Goal: Task Accomplishment & Management: Manage account settings

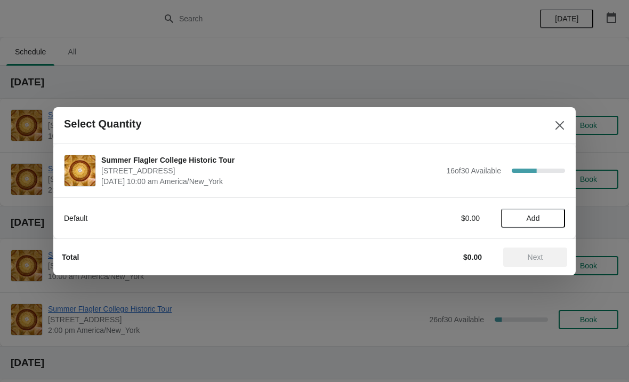
click at [537, 211] on button "Add" at bounding box center [533, 217] width 64 height 19
click at [546, 210] on div "Default $15.00 1" at bounding box center [314, 217] width 501 height 19
click at [556, 221] on icon at bounding box center [551, 217] width 11 height 11
click at [514, 262] on button "Next" at bounding box center [535, 256] width 64 height 19
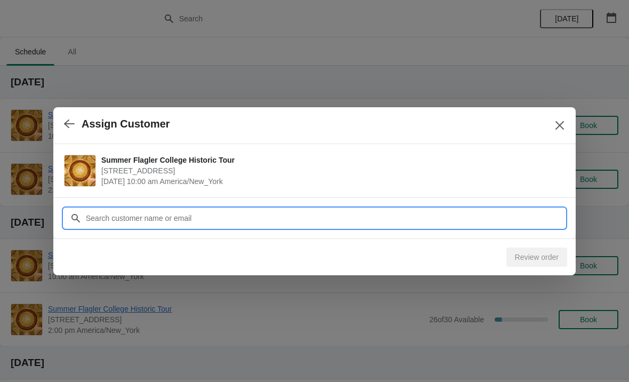
click at [148, 214] on input "Customer" at bounding box center [325, 217] width 480 height 19
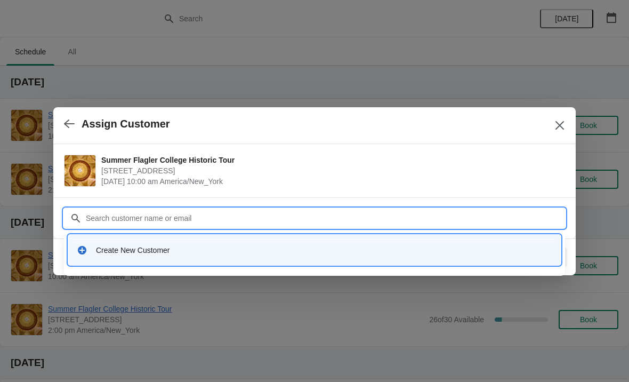
click at [111, 251] on div "Create New Customer" at bounding box center [324, 250] width 456 height 11
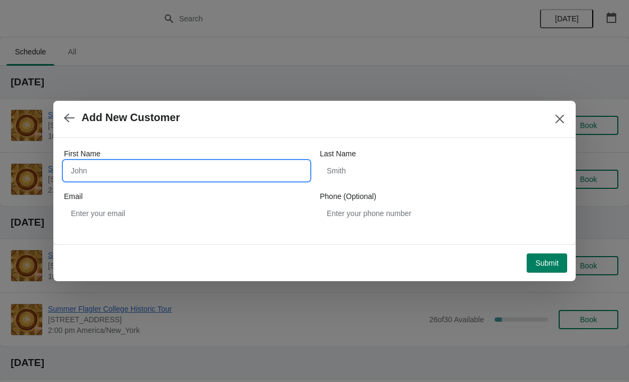
click at [99, 165] on input "First Name" at bounding box center [186, 170] width 245 height 19
type input "Gus"
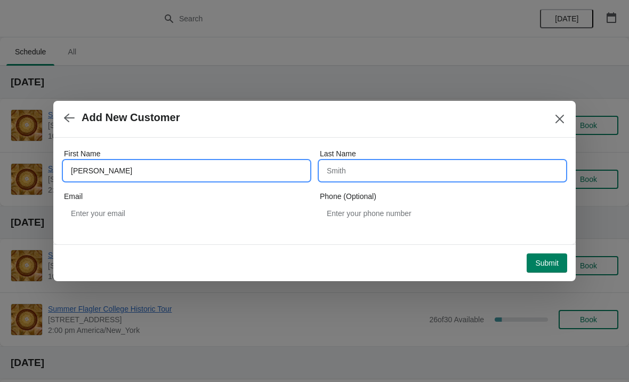
click at [399, 179] on input "Last Name" at bounding box center [442, 170] width 245 height 19
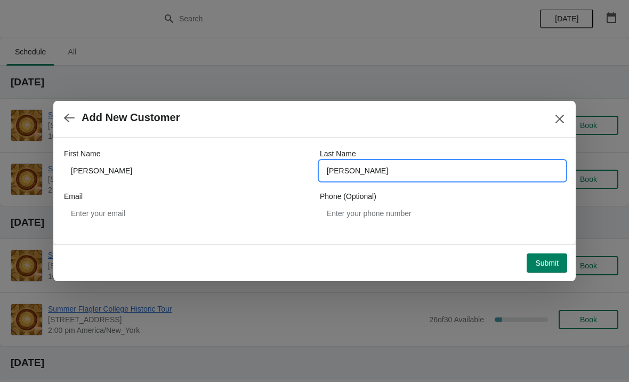
type input "Traficante"
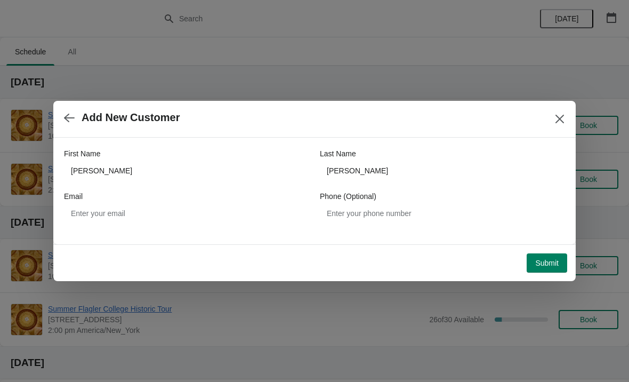
click at [549, 264] on span "Submit" at bounding box center [546, 263] width 23 height 9
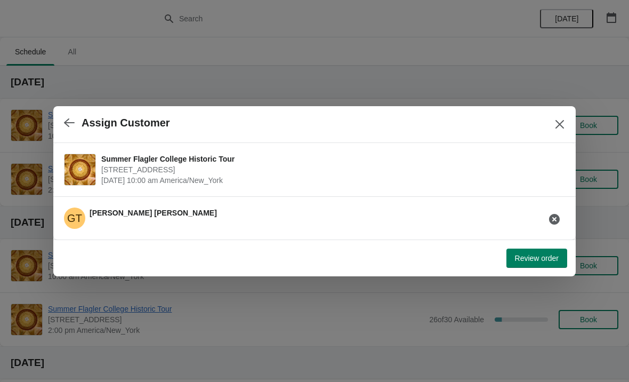
click at [548, 255] on span "Review order" at bounding box center [537, 258] width 44 height 9
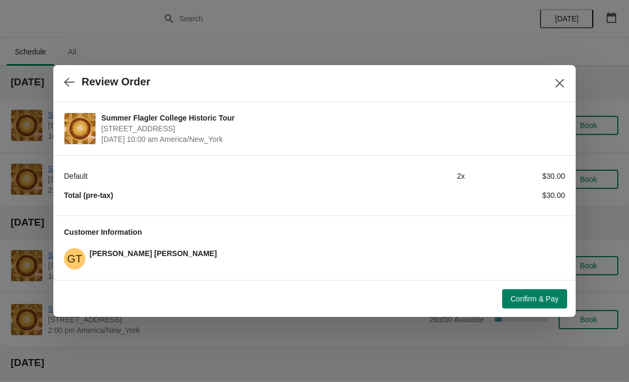
click at [548, 283] on div "Confirm & Pay" at bounding box center [310, 294] width 514 height 28
click at [552, 305] on button "Confirm & Pay" at bounding box center [534, 298] width 65 height 19
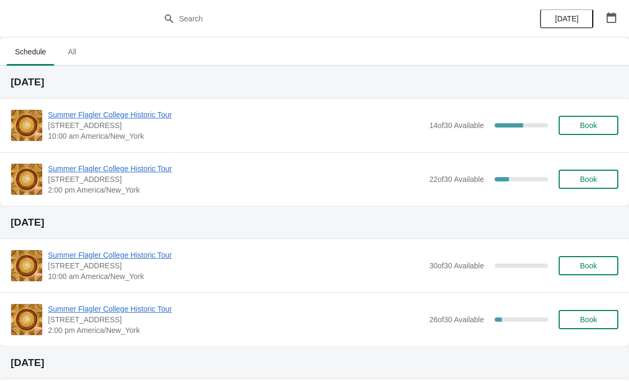
click at [77, 116] on span "Summer Flagler College Historic Tour" at bounding box center [236, 114] width 376 height 11
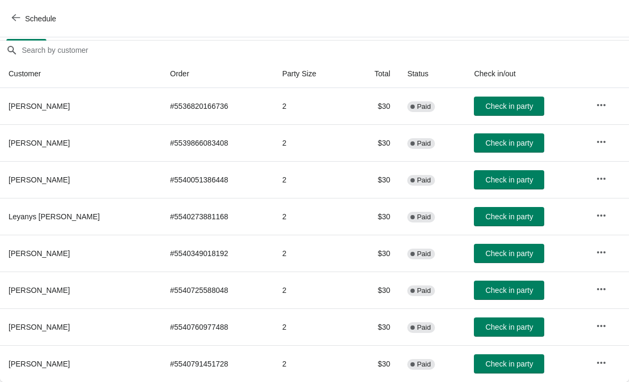
scroll to position [89, 0]
click at [493, 369] on button "Check in party" at bounding box center [509, 363] width 70 height 19
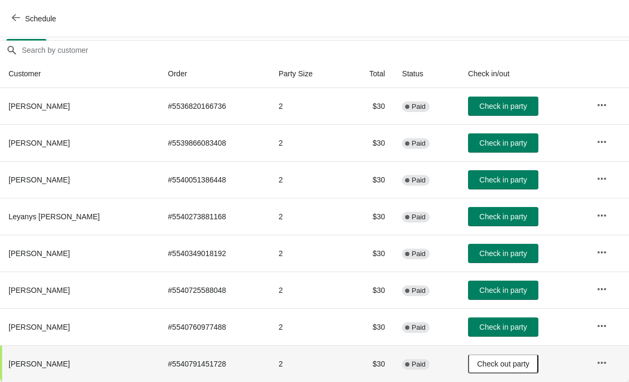
click at [520, 255] on span "Check in party" at bounding box center [502, 253] width 47 height 9
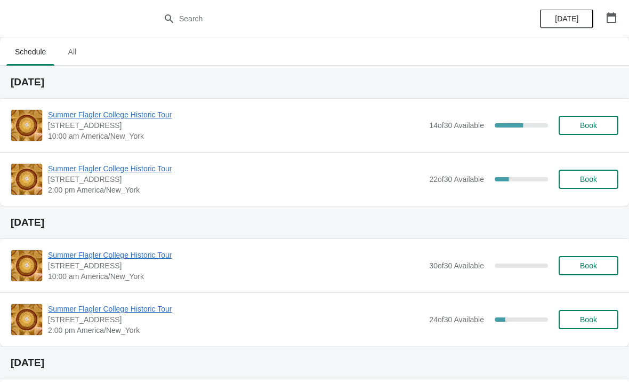
click at [74, 117] on span "Summer Flagler College Historic Tour" at bounding box center [236, 114] width 376 height 11
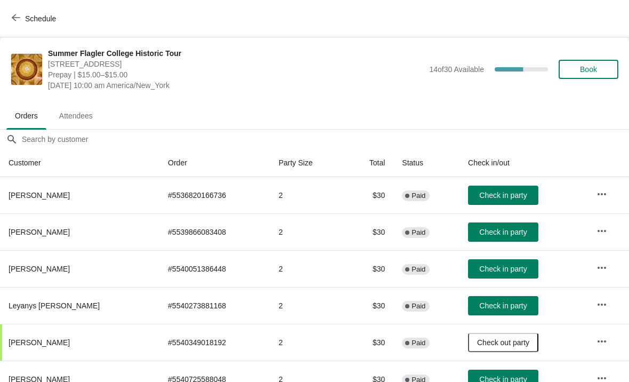
click at [584, 71] on span "Book" at bounding box center [588, 69] width 17 height 9
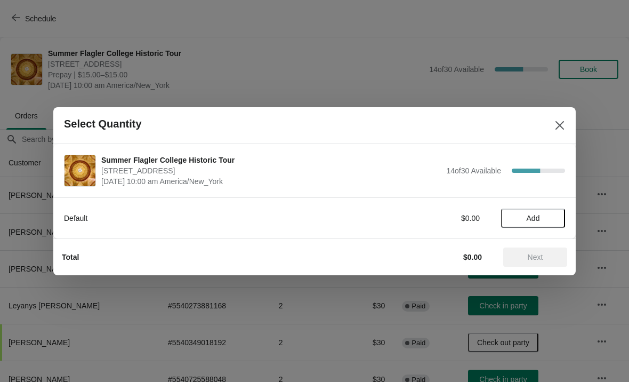
click at [541, 227] on button "Add" at bounding box center [533, 217] width 64 height 19
click at [551, 218] on icon at bounding box center [552, 218] width 4 height 4
click at [541, 253] on span "Next" at bounding box center [535, 257] width 15 height 9
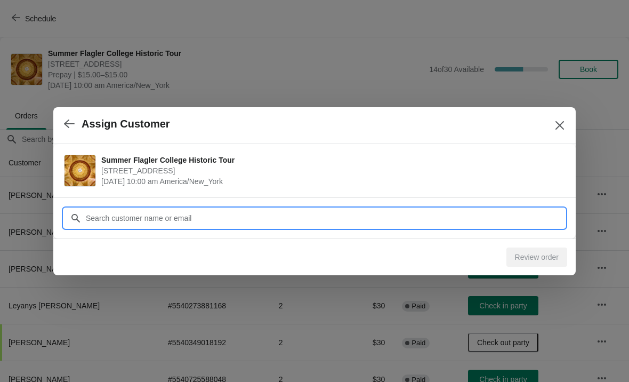
click at [220, 219] on input "Customer" at bounding box center [325, 217] width 480 height 19
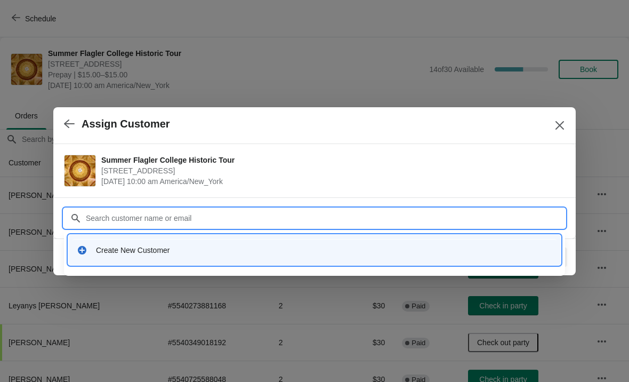
click at [147, 253] on div "Create New Customer" at bounding box center [324, 250] width 456 height 11
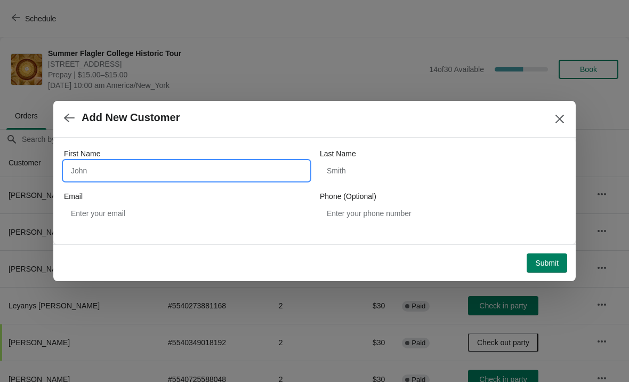
click at [159, 179] on input "First Name" at bounding box center [186, 170] width 245 height 19
type input "Robin"
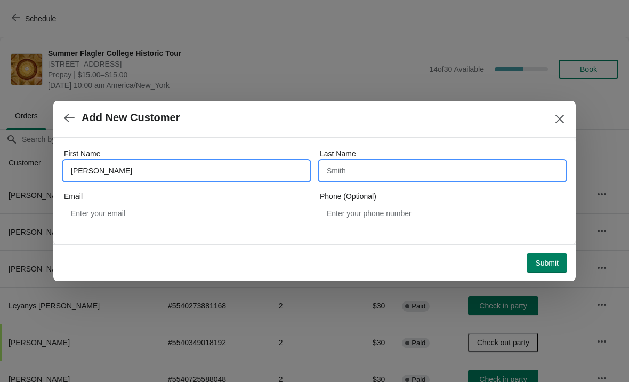
click at [396, 170] on input "Last Name" at bounding box center [442, 170] width 245 height 19
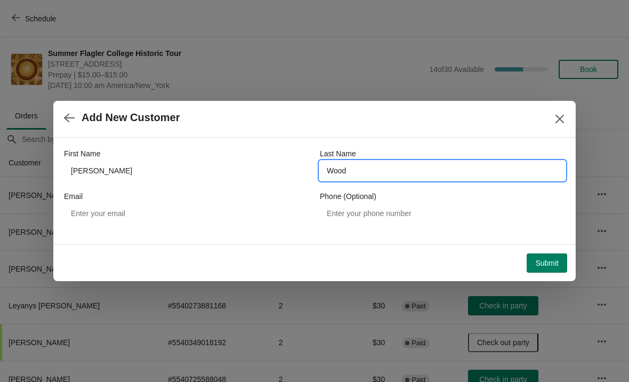
type input "Wood"
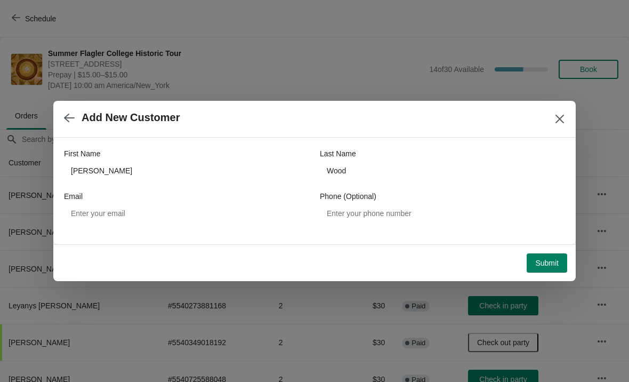
click at [556, 261] on span "Submit" at bounding box center [546, 263] width 23 height 9
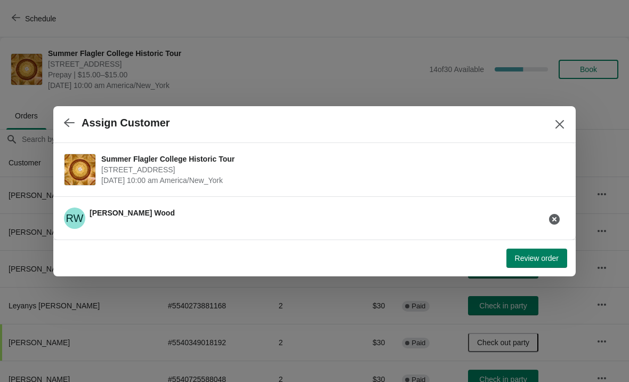
click at [516, 266] on button "Review order" at bounding box center [536, 257] width 61 height 19
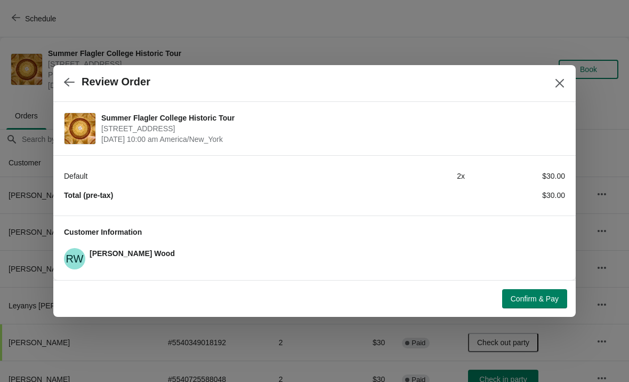
click at [521, 293] on button "Confirm & Pay" at bounding box center [534, 298] width 65 height 19
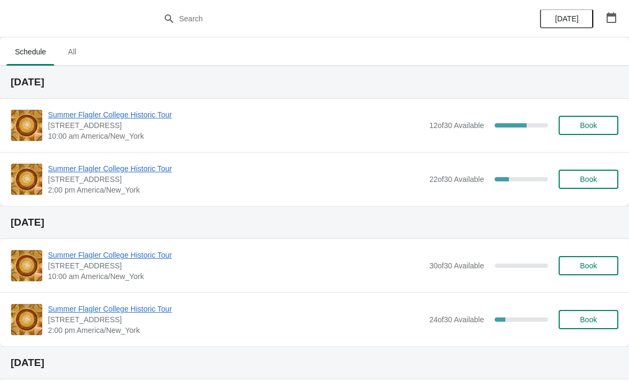
click at [70, 104] on div "Summer Flagler College Historic Tour 74 King Street, St. Augustine, FL, USA 10:…" at bounding box center [314, 125] width 629 height 53
click at [63, 110] on span "Summer Flagler College Historic Tour" at bounding box center [236, 114] width 376 height 11
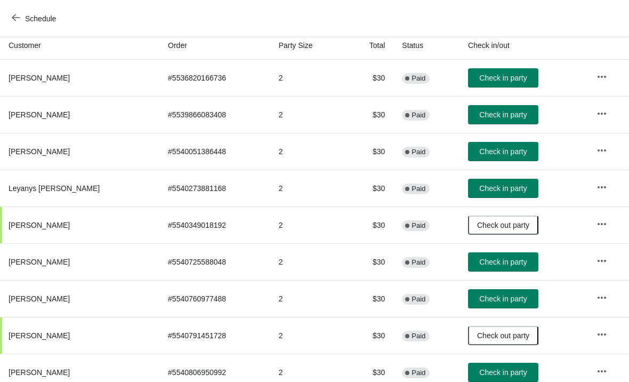
scroll to position [117, 0]
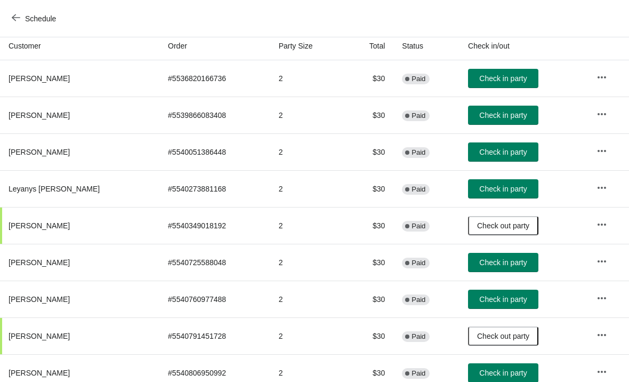
click at [481, 258] on span "Check in party" at bounding box center [502, 262] width 47 height 9
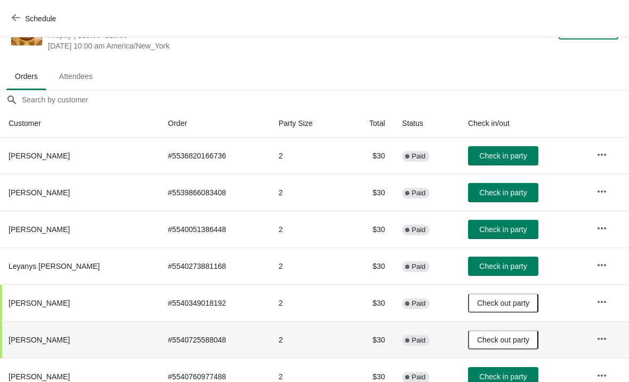
scroll to position [39, 0]
click at [506, 198] on button "Check in party" at bounding box center [503, 192] width 70 height 19
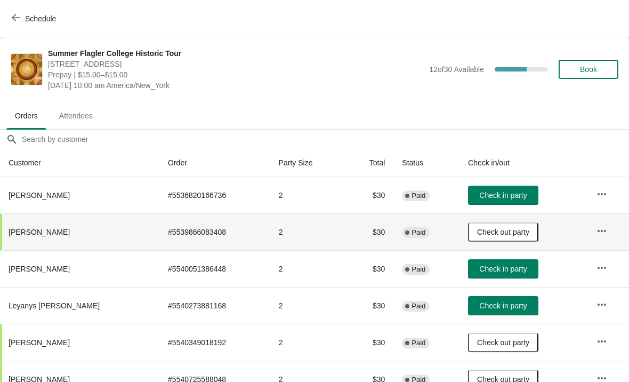
scroll to position [0, 0]
click at [26, 27] on button "Schedule" at bounding box center [34, 18] width 59 height 19
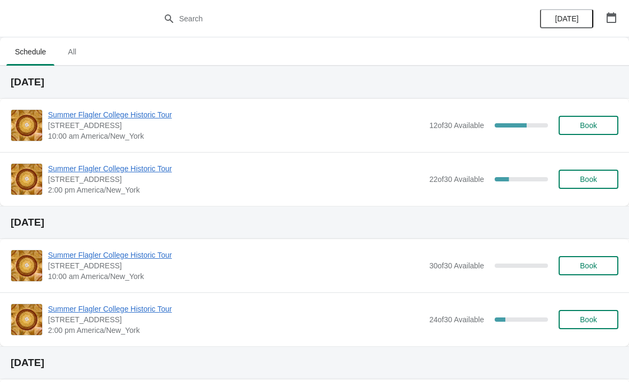
click at [84, 119] on span "Summer Flagler College Historic Tour" at bounding box center [236, 114] width 376 height 11
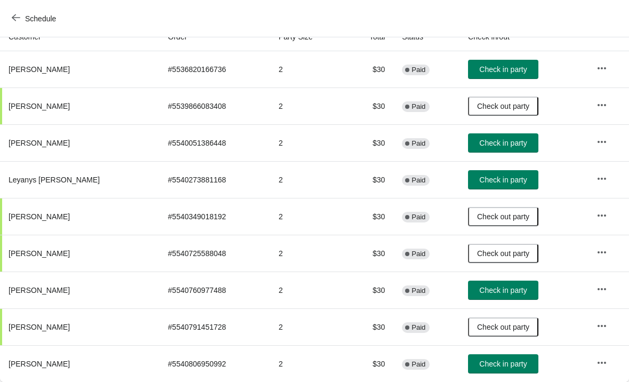
scroll to position [126, 0]
click at [507, 297] on button "Check in party" at bounding box center [503, 289] width 70 height 19
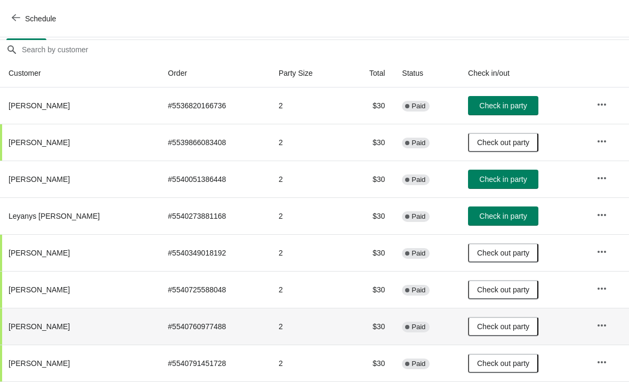
scroll to position [90, 0]
click at [500, 107] on span "Check in party" at bounding box center [502, 105] width 47 height 9
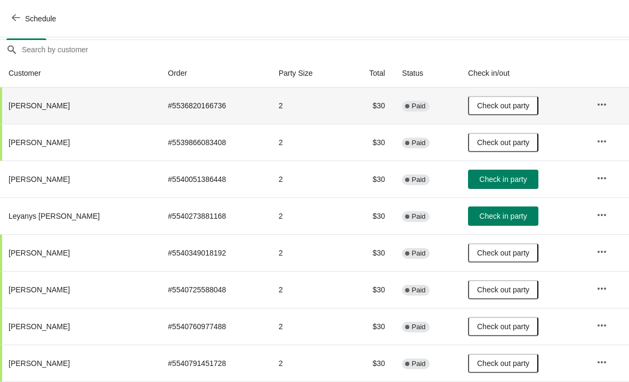
click at [29, 12] on button "Schedule" at bounding box center [34, 18] width 59 height 19
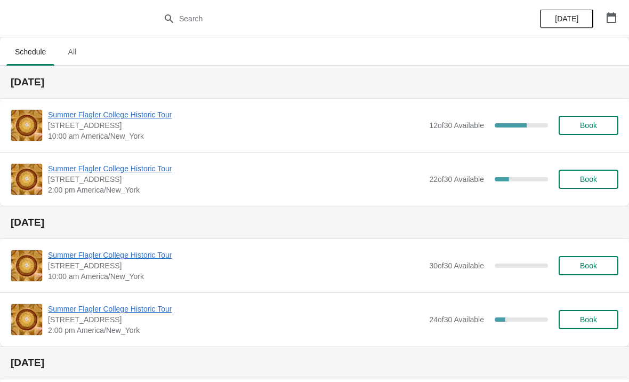
click at [127, 118] on span "Summer Flagler College Historic Tour" at bounding box center [236, 114] width 376 height 11
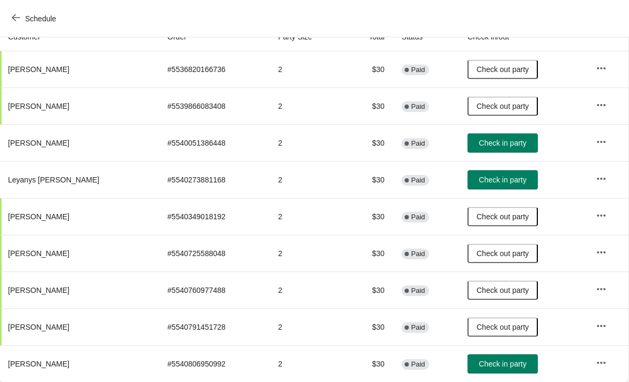
scroll to position [126, 1]
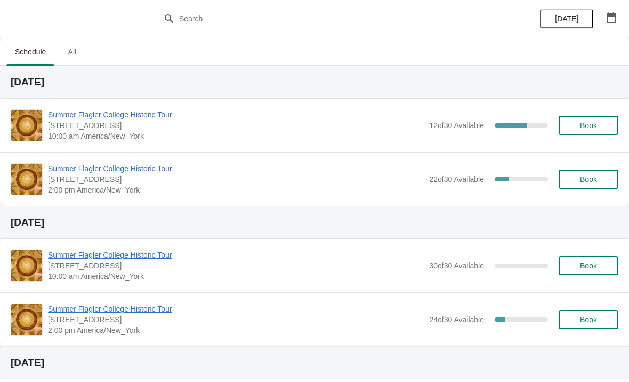
click at [88, 119] on span "Summer Flagler College Historic Tour" at bounding box center [236, 114] width 376 height 11
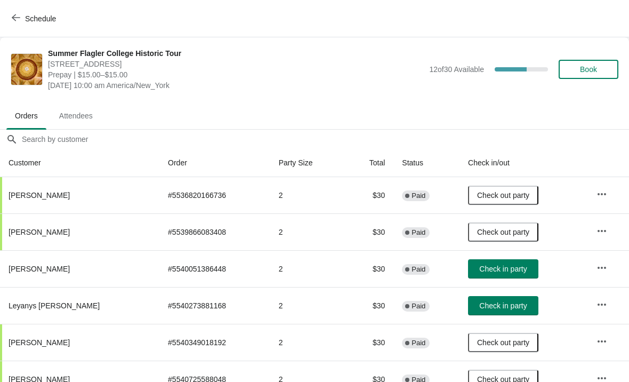
click at [494, 276] on button "Check in party" at bounding box center [503, 268] width 70 height 19
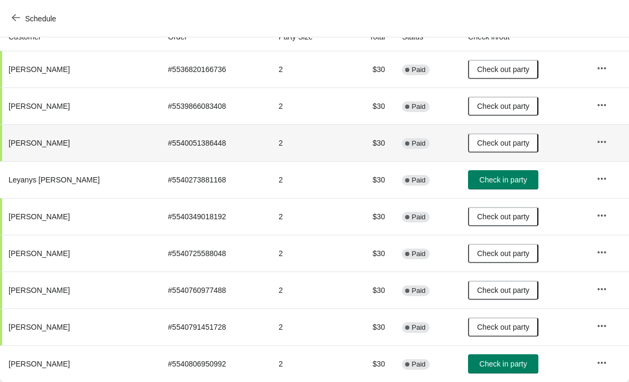
scroll to position [126, 0]
click at [489, 366] on span "Check in party" at bounding box center [502, 363] width 47 height 9
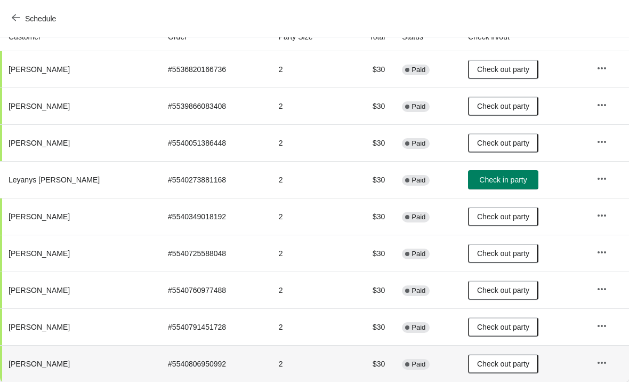
click at [21, 26] on button "Schedule" at bounding box center [34, 18] width 59 height 19
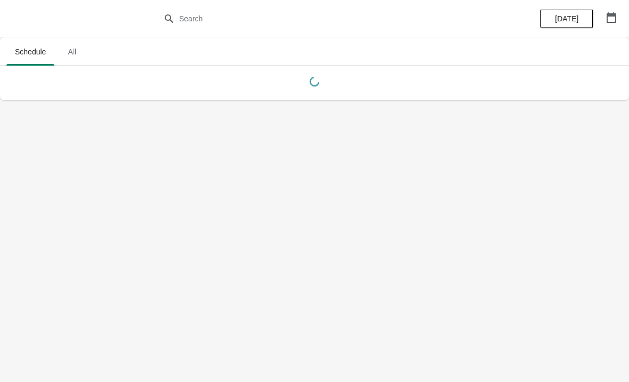
scroll to position [0, 0]
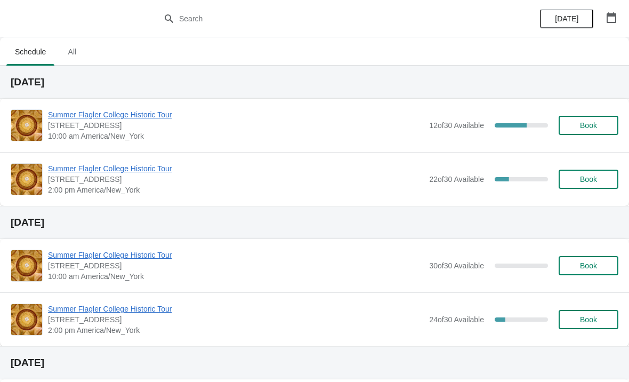
click at [99, 166] on span "Summer Flagler College Historic Tour" at bounding box center [236, 168] width 376 height 11
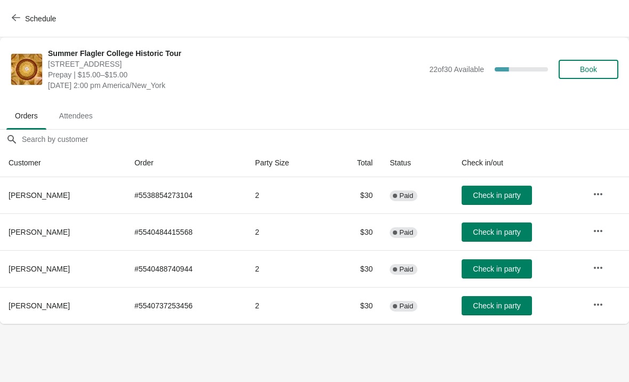
click at [15, 20] on icon "button" at bounding box center [16, 17] width 9 height 7
